Goal: Task Accomplishment & Management: Complete application form

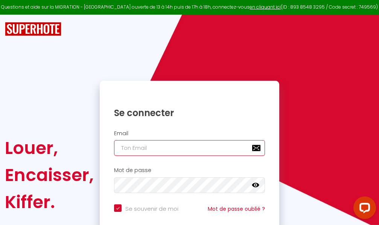
click at [219, 147] on input "email" at bounding box center [189, 148] width 151 height 16
type input "m"
checkbox input "true"
type input "ma"
checkbox input "true"
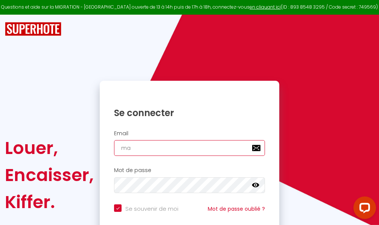
type input "mar"
checkbox input "true"
type input "marc"
checkbox input "true"
type input "marcd"
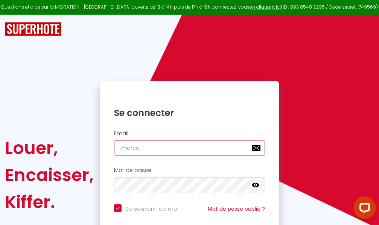
checkbox input "true"
type input "marcdp"
checkbox input "true"
type input "marcdpo"
checkbox input "true"
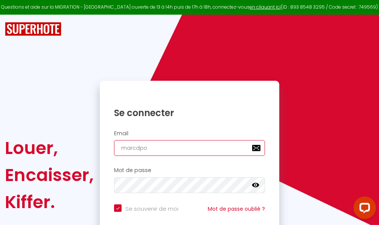
type input "marcdpoz"
checkbox input "true"
type input "marcdpoz."
checkbox input "true"
type input "marcdpoz.l"
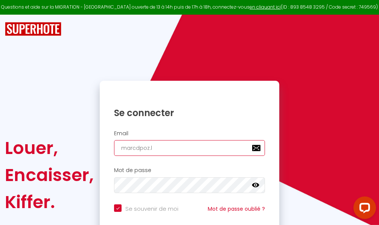
checkbox input "true"
type input "marcdpoz.lo"
checkbox input "true"
type input "marcdpoz.loc"
checkbox input "true"
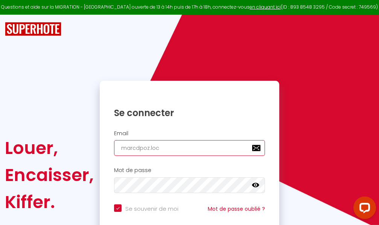
type input "marcdpoz.loca"
checkbox input "true"
type input "marcdpoz.locat"
checkbox input "true"
type input "marcdpoz.locati"
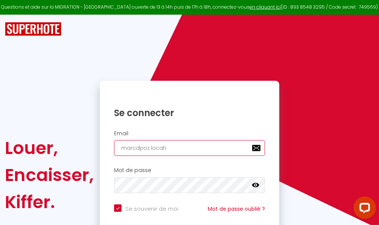
checkbox input "true"
type input "marcdpoz.locatio"
checkbox input "true"
type input "marcdpoz.location"
checkbox input "true"
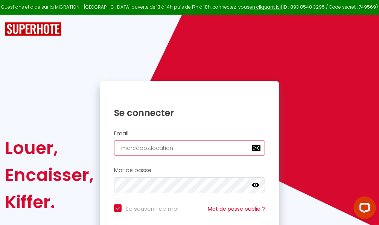
type input "marcdpoz.location@"
checkbox input "true"
type input "marcdpoz.location@g"
checkbox input "true"
type input "marcdpoz.location@gm"
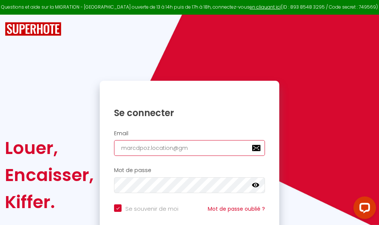
checkbox input "true"
type input "marcdpoz.location@gma"
checkbox input "true"
type input "marcdpoz.location@gmai"
checkbox input "true"
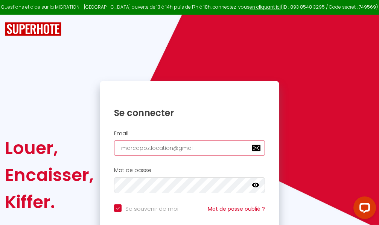
type input "[EMAIL_ADDRESS]"
checkbox input "true"
type input "[EMAIL_ADDRESS]."
checkbox input "true"
type input "marcdpoz.location@gmail.c"
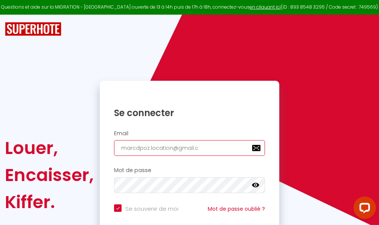
checkbox input "true"
type input "[EMAIL_ADDRESS][DOMAIN_NAME]"
checkbox input "true"
type input "[EMAIL_ADDRESS][DOMAIN_NAME]"
checkbox input "true"
